Goal: Task Accomplishment & Management: Manage account settings

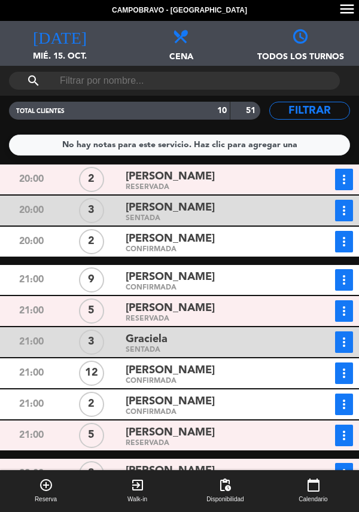
click at [54, 57] on span "mié. 15. oct." at bounding box center [60, 61] width 120 height 23
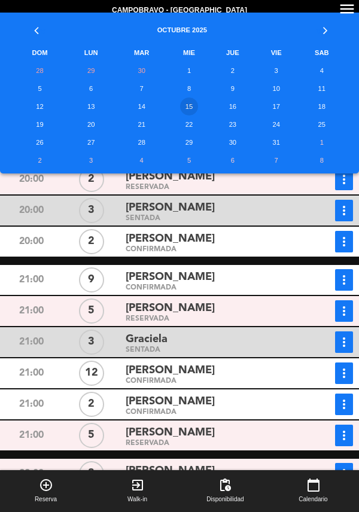
click at [50, 125] on td "19" at bounding box center [40, 124] width 54 height 18
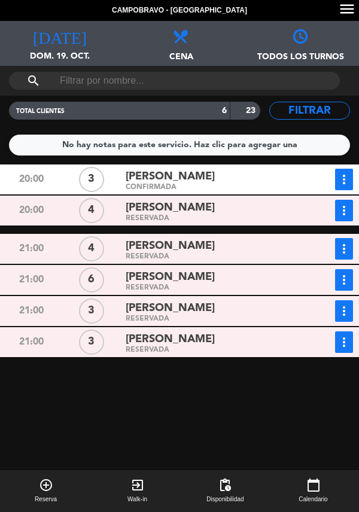
click at [56, 57] on span "dom. 19. oct." at bounding box center [60, 61] width 120 height 23
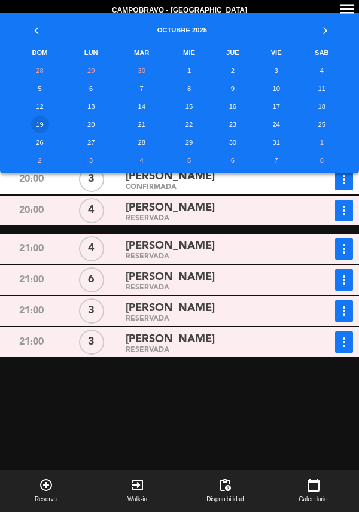
click at [195, 112] on td "15" at bounding box center [189, 106] width 42 height 18
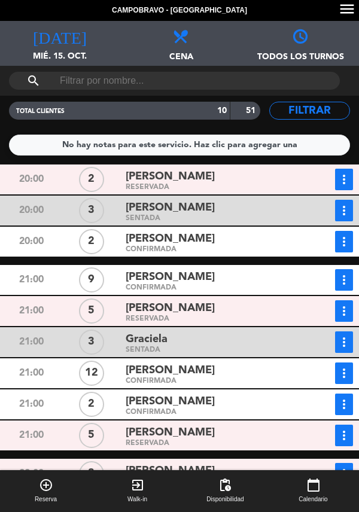
scroll to position [57, 0]
click at [5, 331] on div "21:00" at bounding box center [31, 342] width 60 height 22
click at [227, 300] on div "[PERSON_NAME]" at bounding box center [211, 308] width 172 height 16
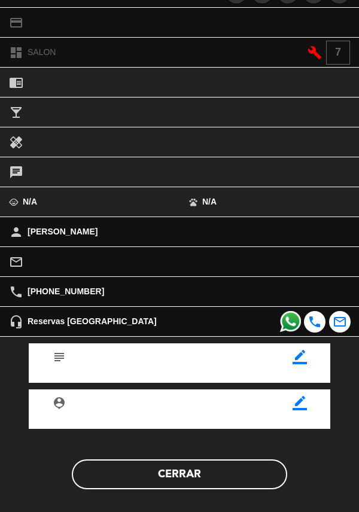
scroll to position [152, 0]
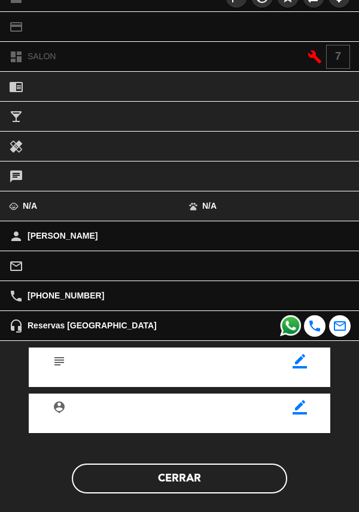
click at [186, 478] on button "Cerrar" at bounding box center [179, 478] width 215 height 30
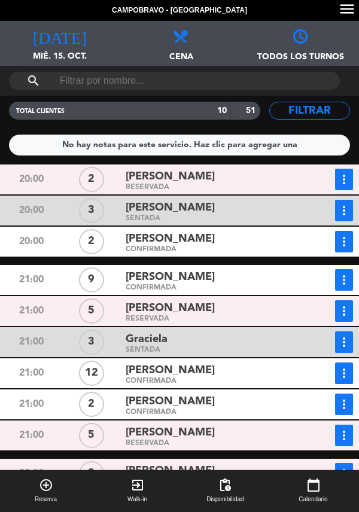
click at [284, 285] on div "CONFIRMADA" at bounding box center [211, 287] width 172 height 5
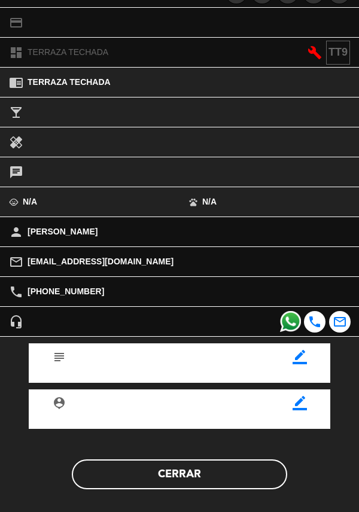
scroll to position [155, 0]
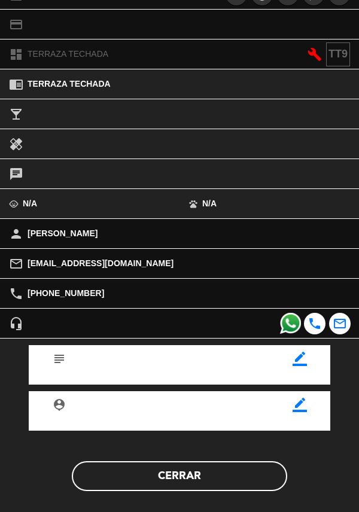
click at [185, 467] on button "Cerrar" at bounding box center [179, 476] width 215 height 30
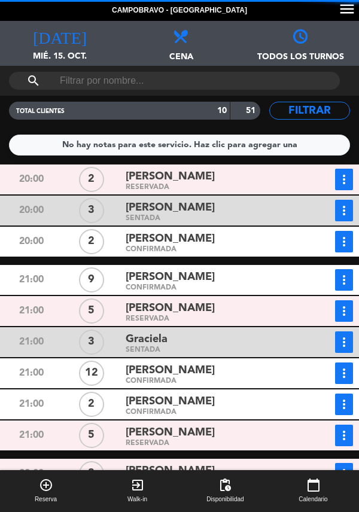
click at [347, 273] on icon "more_vert" at bounding box center [343, 280] width 14 height 14
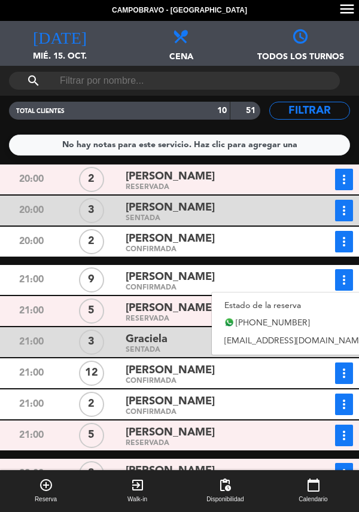
click at [329, 296] on link "Estado de la reserva" at bounding box center [295, 305] width 167 height 18
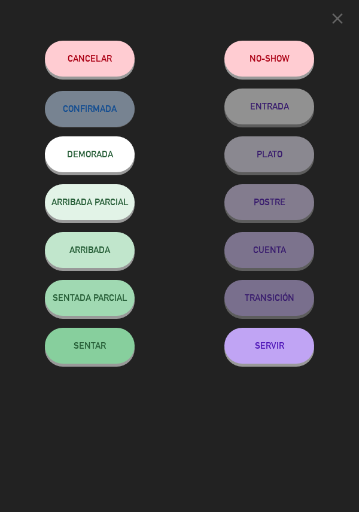
click at [102, 350] on span "SENTAR" at bounding box center [90, 345] width 32 height 10
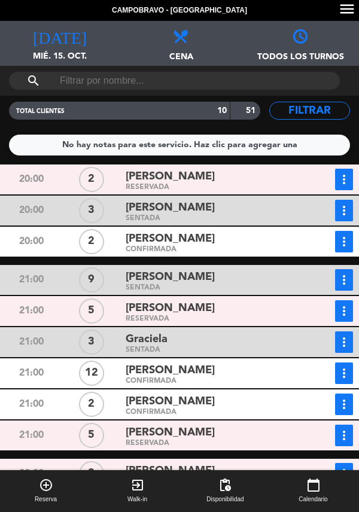
click at [221, 409] on div "CONFIRMADA" at bounding box center [211, 411] width 172 height 5
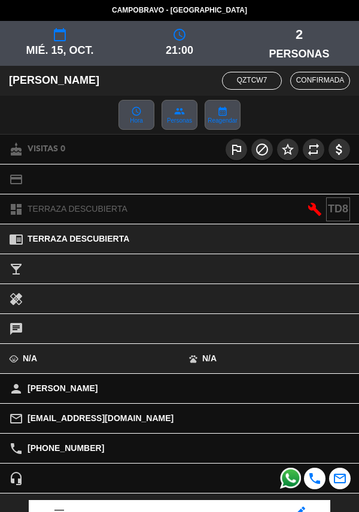
click at [11, 224] on div "chrome_reader_mode TERRAZA DESCUBIERTA" at bounding box center [179, 239] width 359 height 30
click at [8, 223] on div "dashboard TERRAZA DESCUBIERTA" at bounding box center [89, 208] width 179 height 29
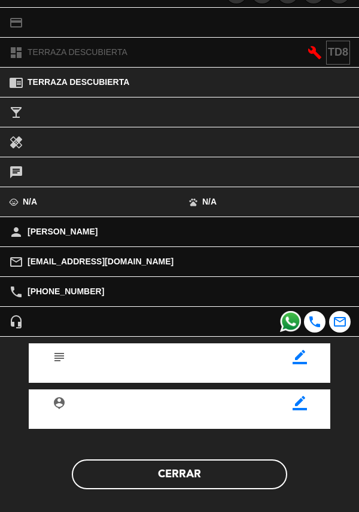
click at [222, 467] on button "Cerrar" at bounding box center [179, 474] width 215 height 30
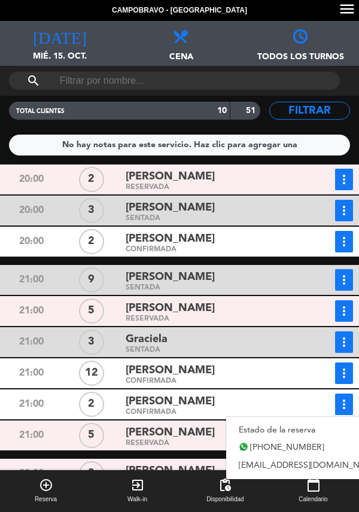
click at [300, 421] on link "Estado de la reserva" at bounding box center [309, 430] width 167 height 18
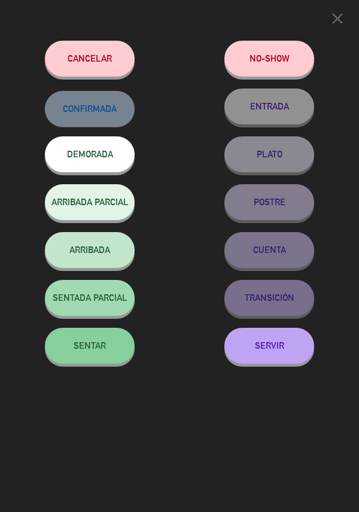
click at [107, 339] on button "SENTAR" at bounding box center [90, 345] width 90 height 36
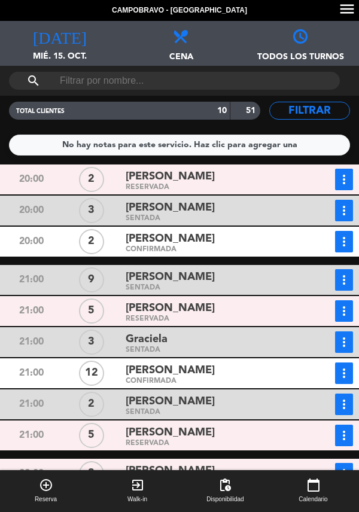
click at [351, 300] on button "more_vert" at bounding box center [344, 311] width 18 height 22
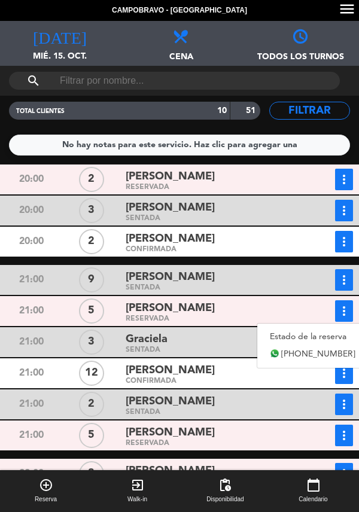
click at [306, 327] on link "Estado de la reserva" at bounding box center [312, 336] width 111 height 18
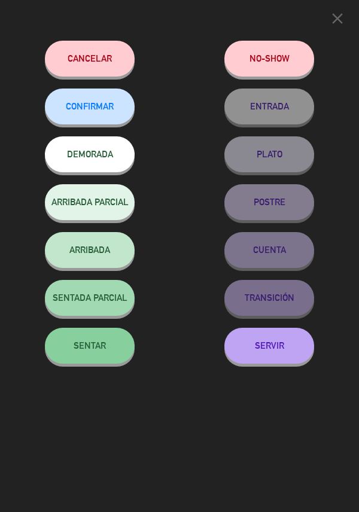
click at [124, 345] on button "SENTAR" at bounding box center [90, 345] width 90 height 36
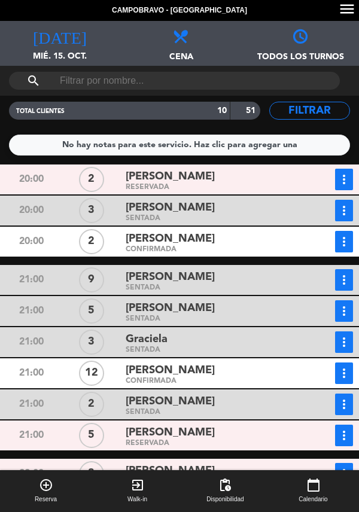
scroll to position [57, 0]
click at [4, 195] on div "20:00 3 [PERSON_NAME] SENTADA more_vert Estado de la reserva [PHONE_NUMBER] [EM…" at bounding box center [179, 210] width 365 height 30
click at [352, 362] on button "more_vert" at bounding box center [344, 373] width 18 height 22
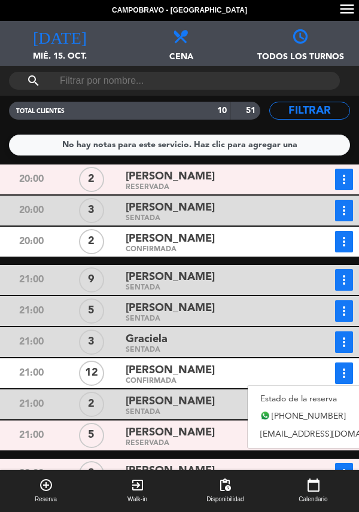
click at [290, 390] on link "Estado de la reserva" at bounding box center [330, 399] width 167 height 18
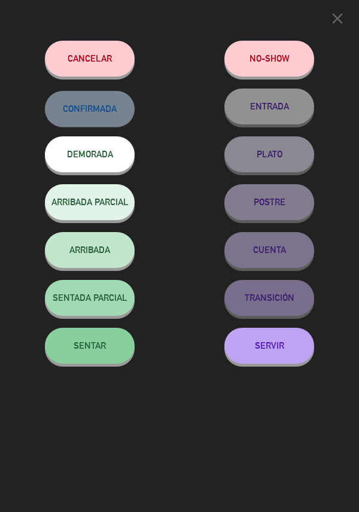
click at [100, 344] on span "SENTAR" at bounding box center [90, 345] width 32 height 10
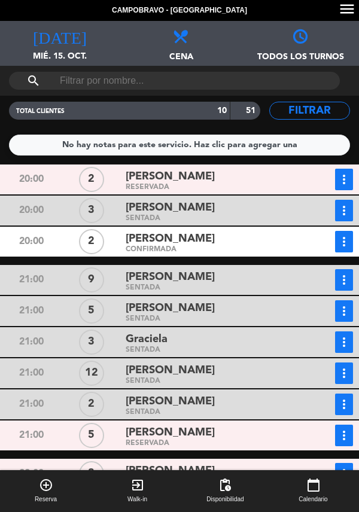
click at [4, 265] on div "21:00 9 [PERSON_NAME] SENTADA more_vert Estado de la reserva [PHONE_NUMBER] [EM…" at bounding box center [179, 280] width 365 height 30
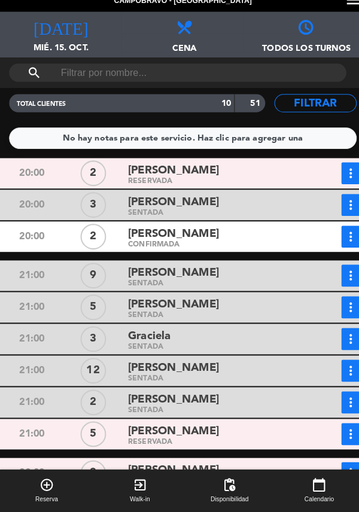
scroll to position [0, 0]
